Goal: Information Seeking & Learning: Learn about a topic

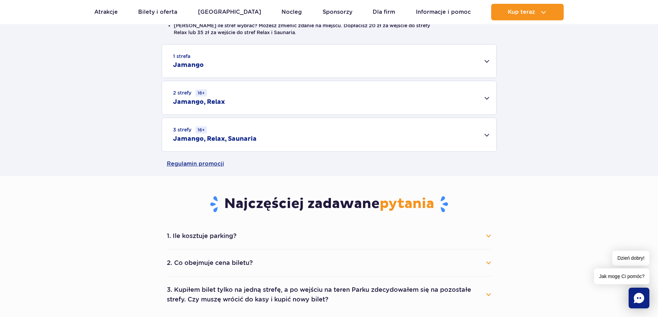
scroll to position [207, 0]
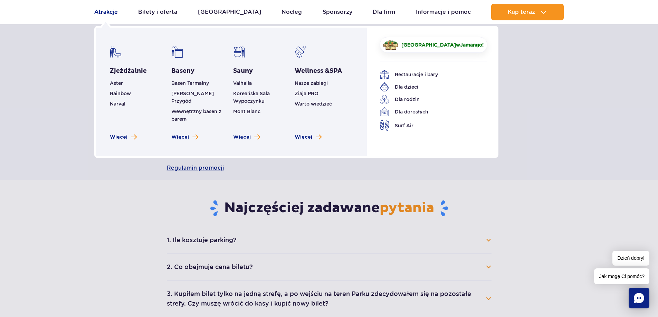
click at [112, 12] on link "Atrakcje" at bounding box center [105, 12] width 23 height 17
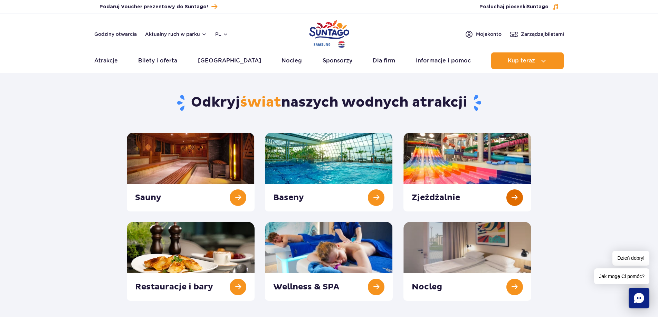
click at [457, 164] on link at bounding box center [467, 172] width 128 height 79
click at [312, 146] on link at bounding box center [329, 172] width 128 height 79
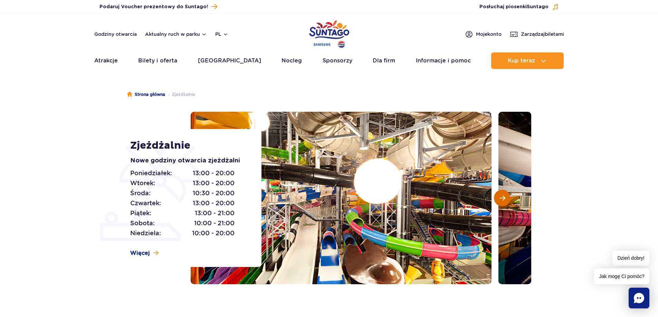
click at [508, 202] on button "Następny slajd" at bounding box center [502, 198] width 17 height 17
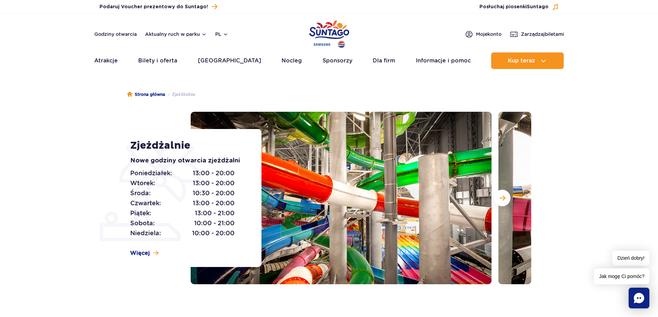
click at [649, 210] on section "Zjeżdżalnie Nowe godziny otwarcia zjeżdżalni Poniedziałek: 13:00 - 20:00 Wtorek…" at bounding box center [329, 198] width 658 height 173
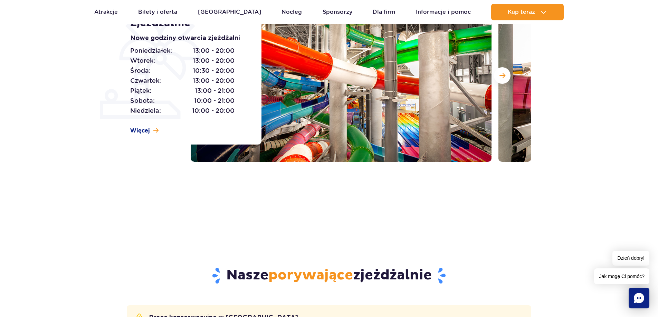
scroll to position [104, 0]
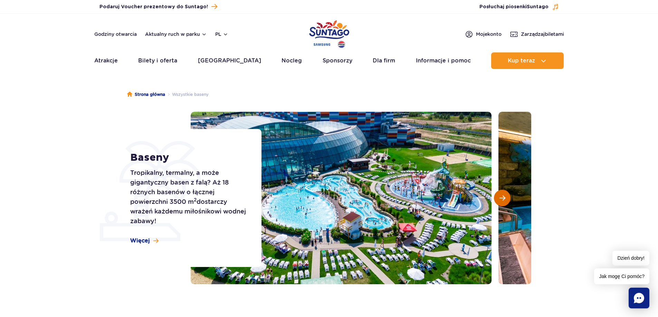
click at [505, 200] on span "Następny slajd" at bounding box center [502, 198] width 6 height 6
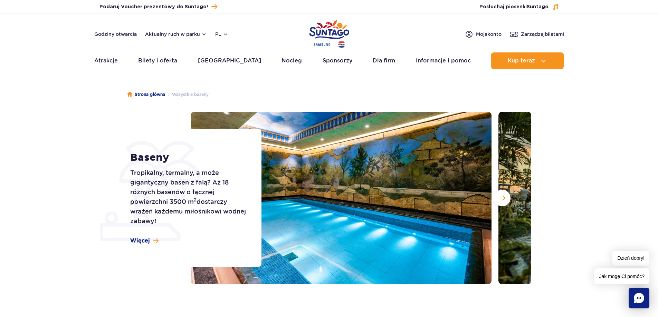
click at [429, 162] on img at bounding box center [341, 198] width 301 height 173
click at [504, 196] on span "Następny slajd" at bounding box center [502, 198] width 6 height 6
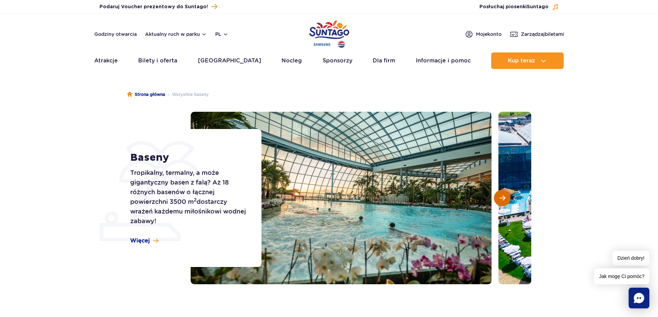
click at [503, 200] on span "Następny slajd" at bounding box center [502, 198] width 6 height 6
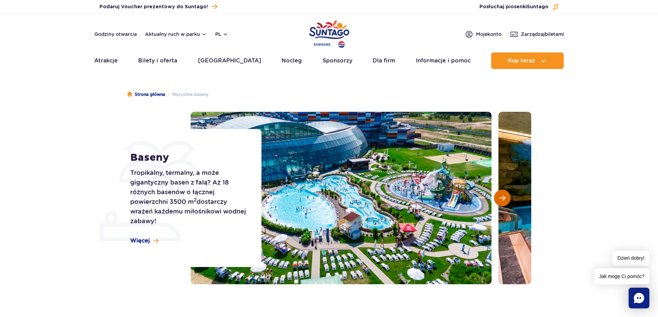
click at [506, 200] on button "Następny slajd" at bounding box center [502, 198] width 17 height 17
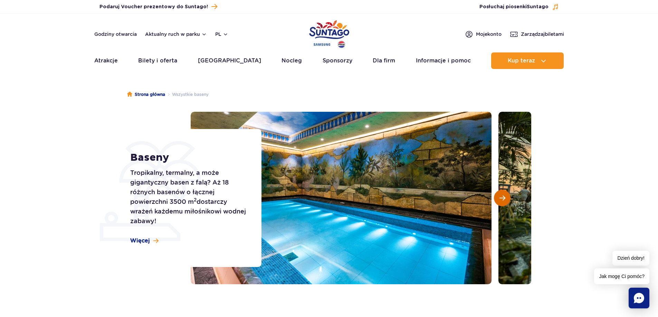
click at [506, 200] on button "Następny slajd" at bounding box center [502, 198] width 17 height 17
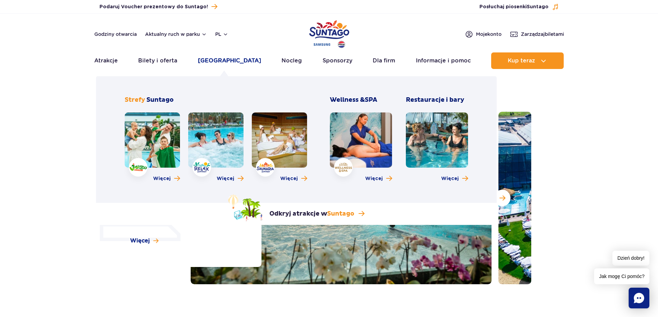
click at [219, 61] on link "[GEOGRAPHIC_DATA]" at bounding box center [229, 60] width 63 height 17
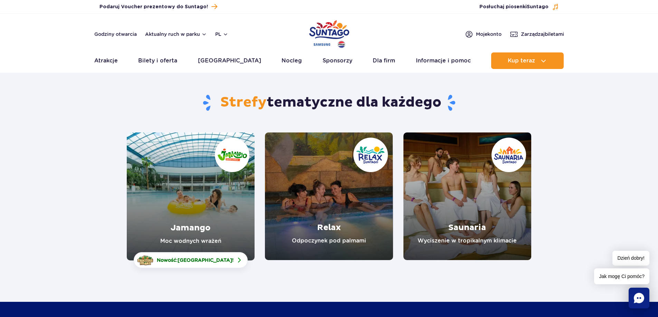
click at [209, 194] on link "Jamango" at bounding box center [191, 197] width 128 height 128
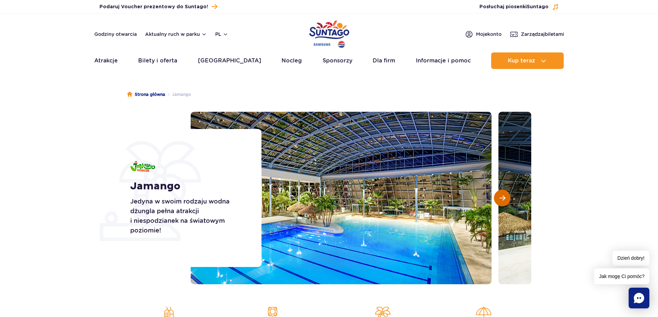
click at [501, 199] on span "Następny slajd" at bounding box center [502, 198] width 6 height 6
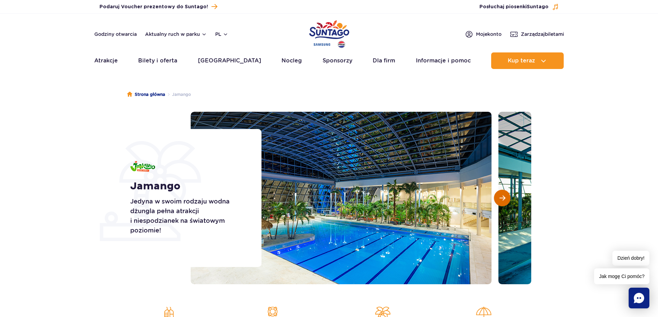
click at [507, 198] on button "Następny slajd" at bounding box center [502, 198] width 17 height 17
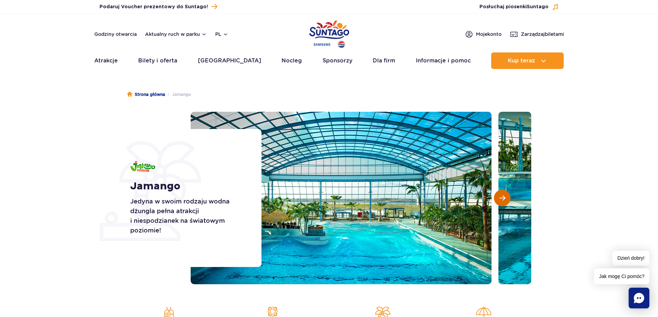
click at [500, 200] on span "Następny slajd" at bounding box center [502, 198] width 6 height 6
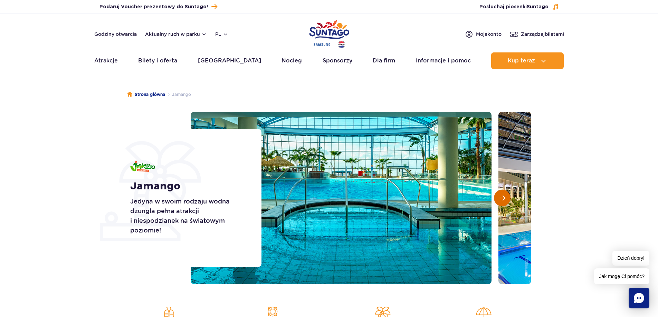
click at [500, 200] on span "Następny slajd" at bounding box center [502, 198] width 6 height 6
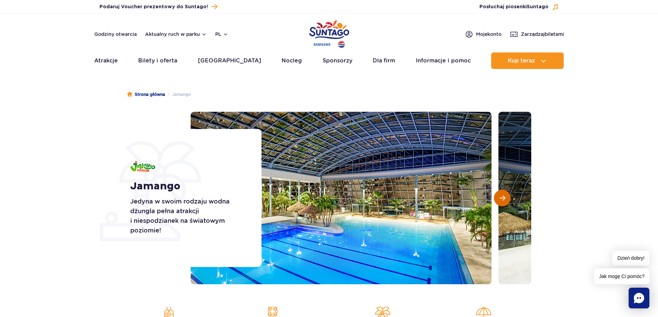
click at [500, 200] on span "Następny slajd" at bounding box center [502, 198] width 6 height 6
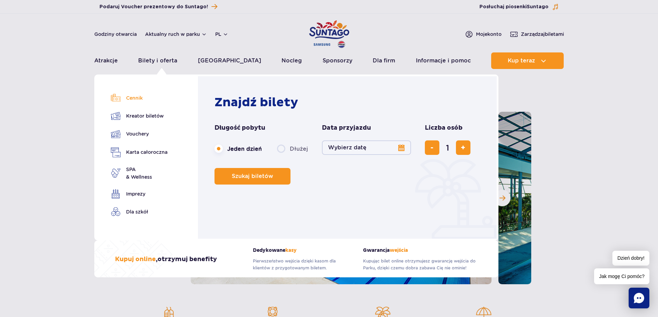
click at [138, 100] on link "Cennik" at bounding box center [139, 98] width 57 height 10
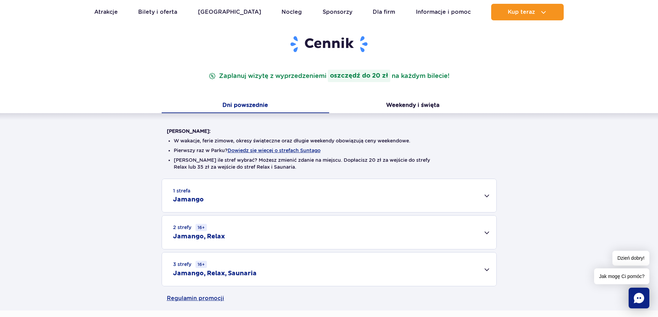
scroll to position [104, 0]
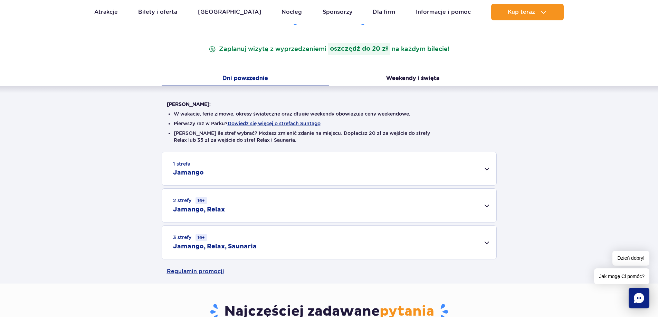
click at [490, 170] on div "1 strefa Jamango" at bounding box center [329, 168] width 334 height 33
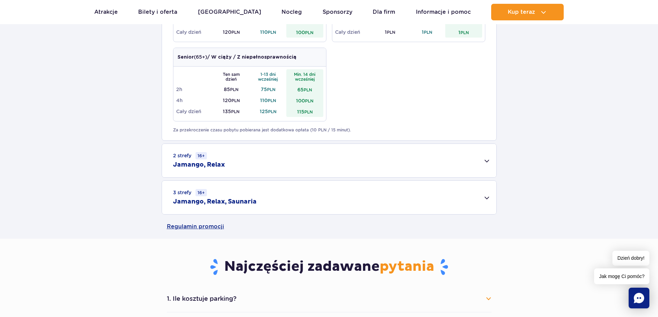
scroll to position [380, 0]
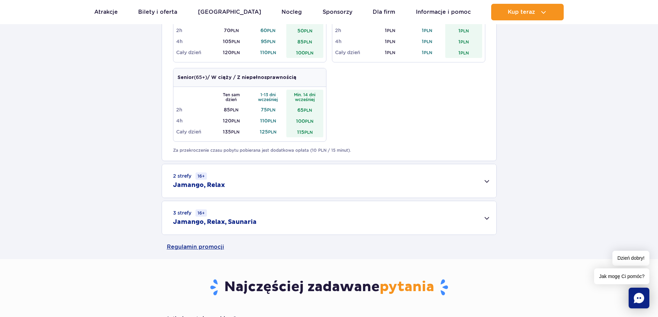
click at [485, 186] on div "2 strefy 16+ Jamango, Relax" at bounding box center [329, 180] width 334 height 33
click at [485, 183] on div "2 strefy 16+ Jamango, Relax" at bounding box center [329, 180] width 334 height 33
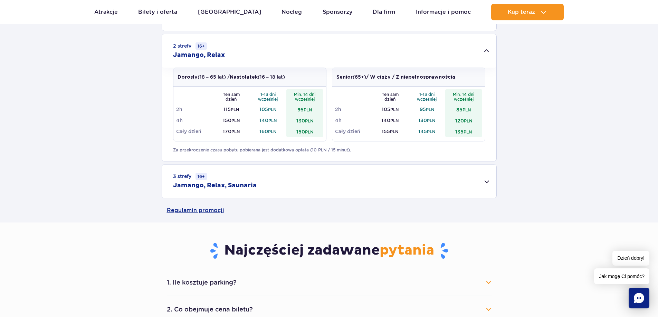
scroll to position [518, 0]
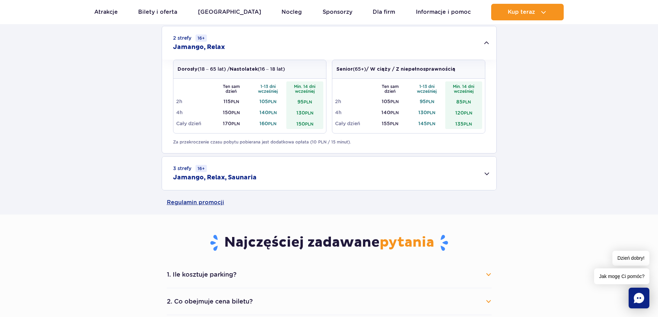
click at [485, 179] on div "3 strefy 16+ Jamango, Relax, Saunaria" at bounding box center [329, 173] width 334 height 33
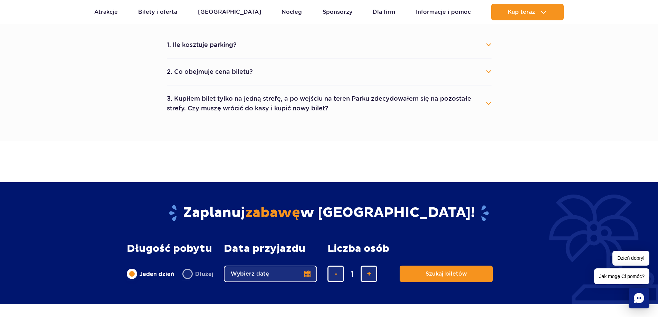
scroll to position [839, 0]
